Goal: Transaction & Acquisition: Download file/media

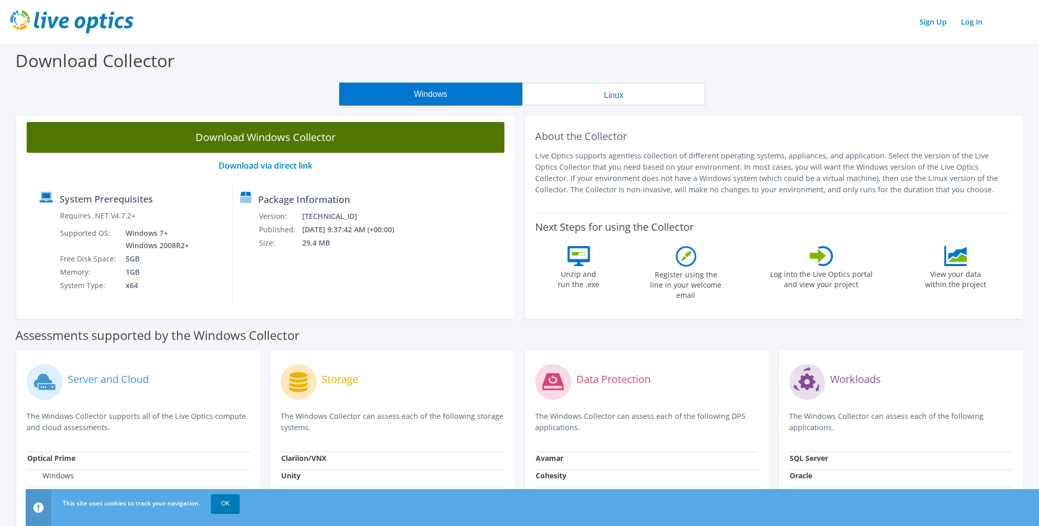
click at [277, 133] on link "Download Windows Collector" at bounding box center [266, 137] width 478 height 31
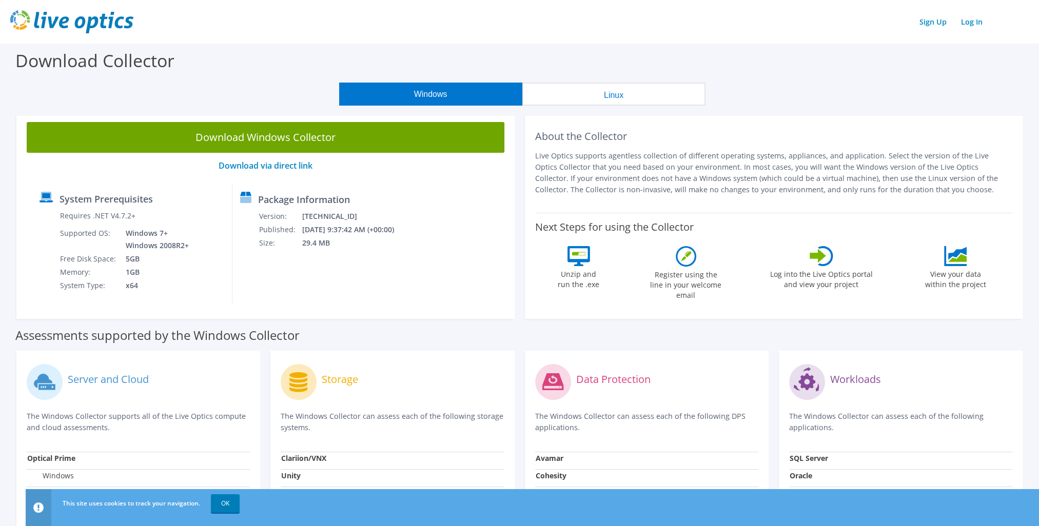
drag, startPoint x: 247, startPoint y: 497, endPoint x: 242, endPoint y: 499, distance: 5.7
click at [247, 497] on div "This site uses cookies to track your navigation. OK" at bounding box center [551, 503] width 982 height 29
click at [232, 505] on link "OK" at bounding box center [225, 504] width 29 height 18
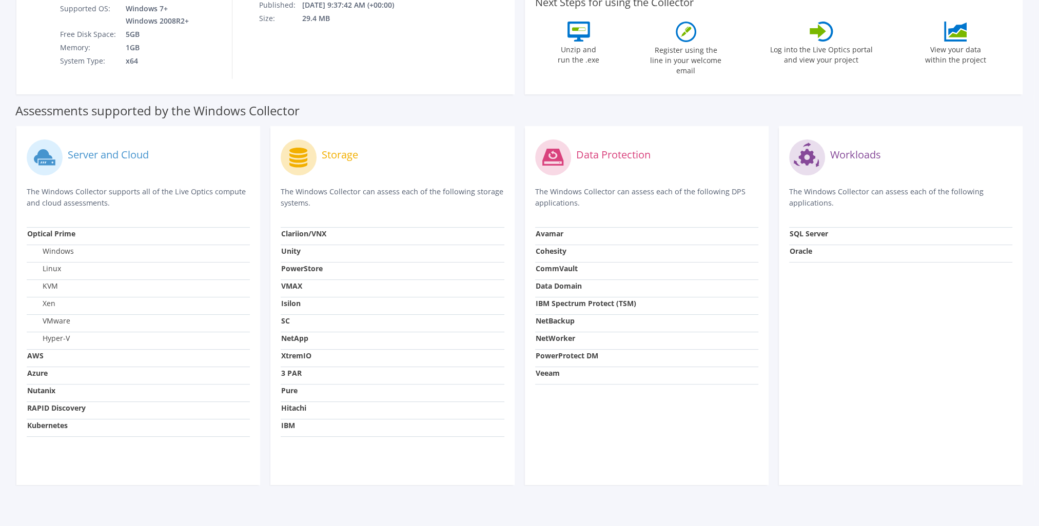
scroll to position [235, 0]
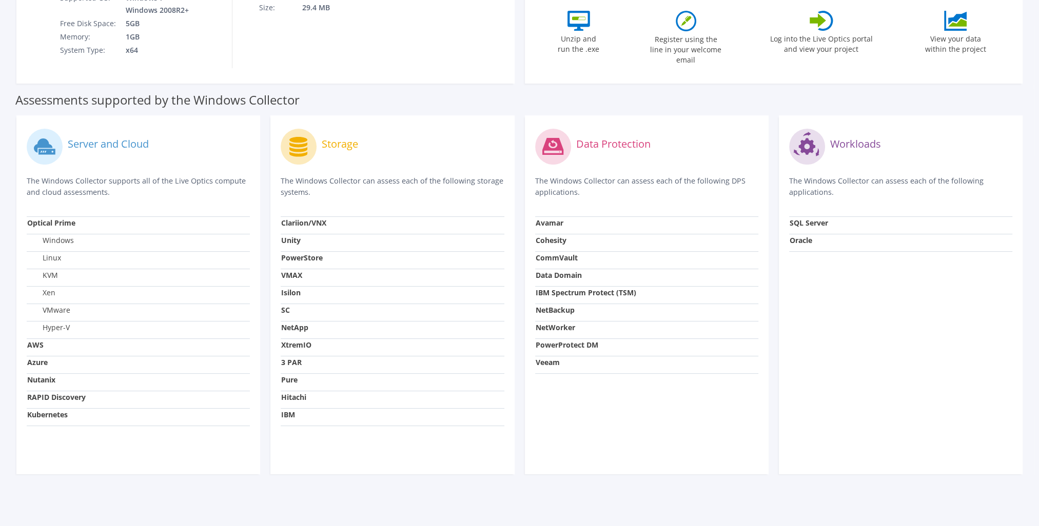
click at [63, 241] on label "Windows" at bounding box center [50, 240] width 47 height 10
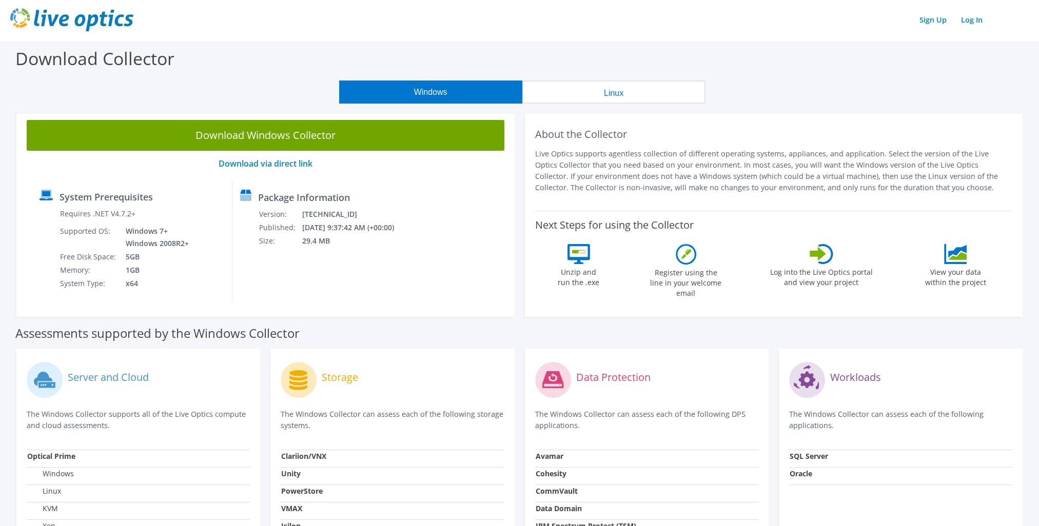
scroll to position [0, 0]
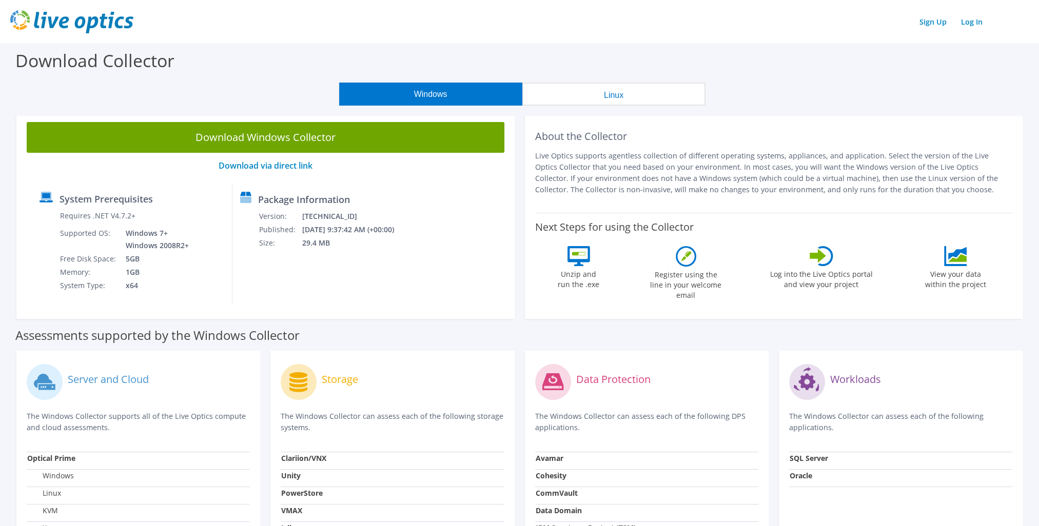
click at [837, 270] on label "Log into the Live Optics portal and view your project" at bounding box center [821, 278] width 104 height 24
click at [828, 278] on label "Log into the Live Optics portal and view your project" at bounding box center [821, 278] width 104 height 24
click at [827, 280] on label "Log into the Live Optics portal and view your project" at bounding box center [821, 278] width 104 height 24
drag, startPoint x: 827, startPoint y: 280, endPoint x: 823, endPoint y: 257, distance: 23.4
click at [823, 257] on icon at bounding box center [818, 256] width 16 height 14
